Goal: Information Seeking & Learning: Learn about a topic

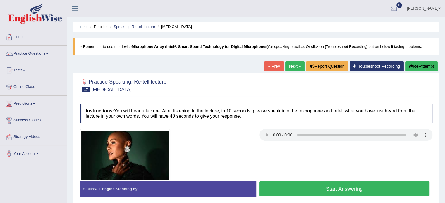
click at [297, 65] on link "Next »" at bounding box center [294, 66] width 19 height 10
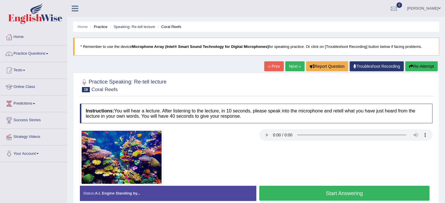
click at [288, 69] on link "Next »" at bounding box center [294, 66] width 19 height 10
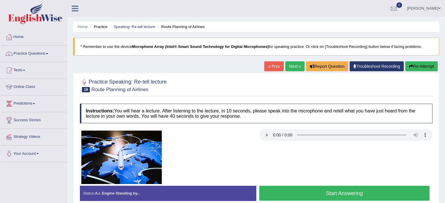
click at [403, 190] on button "Start Answering" at bounding box center [344, 193] width 170 height 15
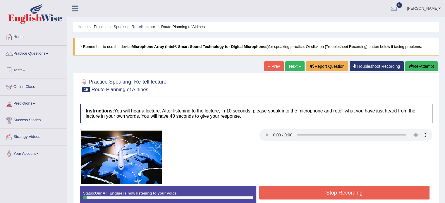
click at [320, 195] on button "Stop Recording" at bounding box center [344, 192] width 170 height 13
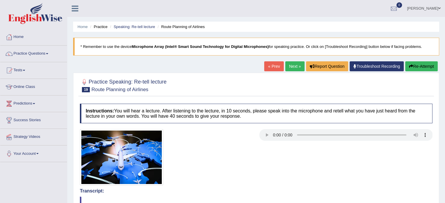
click at [291, 68] on link "Next »" at bounding box center [294, 66] width 19 height 10
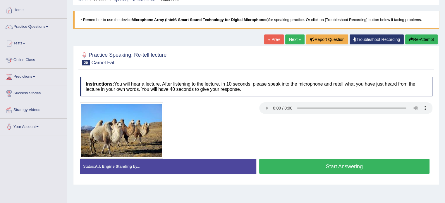
click at [290, 42] on link "Next »" at bounding box center [294, 39] width 19 height 10
